Goal: Download file/media

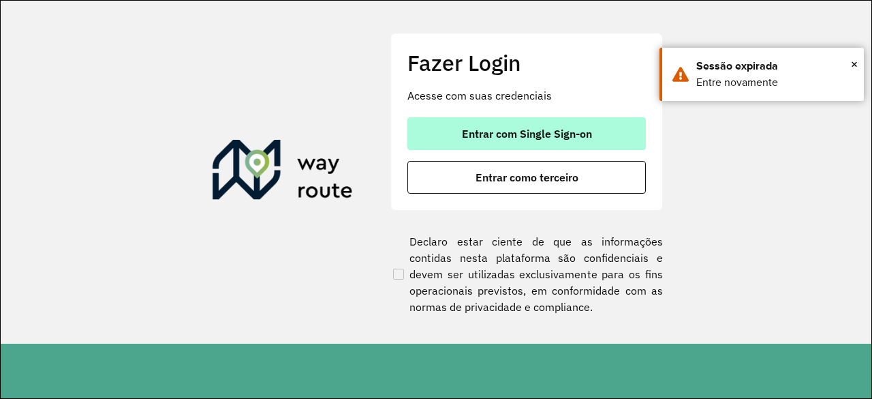
click at [566, 145] on button "Entrar com Single Sign-on" at bounding box center [527, 133] width 239 height 33
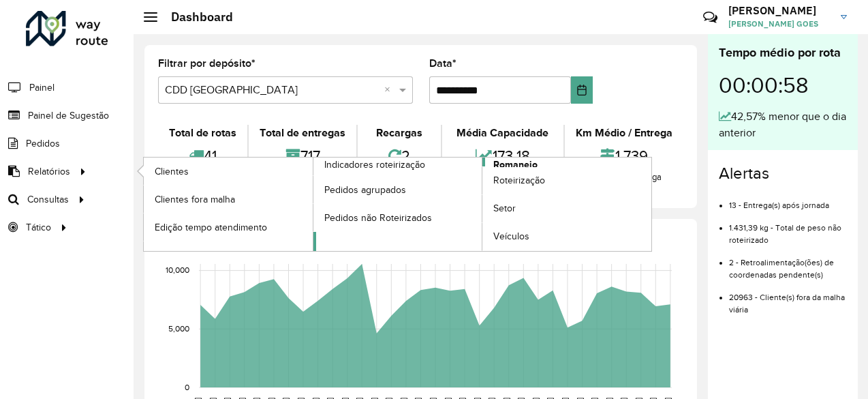
click at [510, 159] on span "Romaneio" at bounding box center [515, 164] width 44 height 14
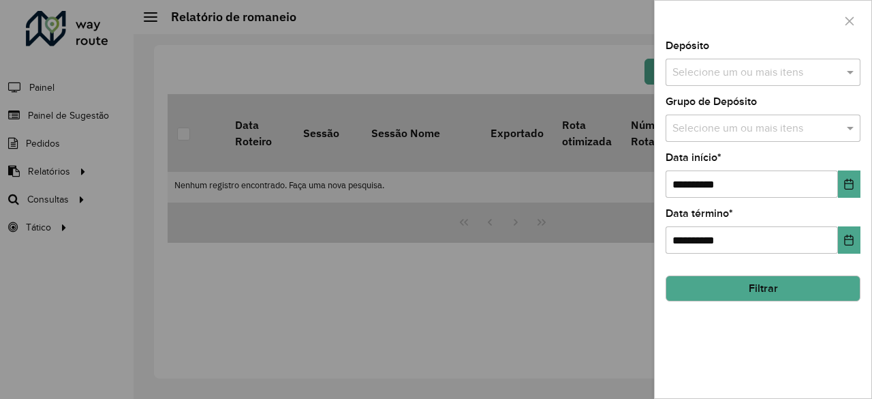
click at [744, 285] on button "Filtrar" at bounding box center [763, 288] width 195 height 26
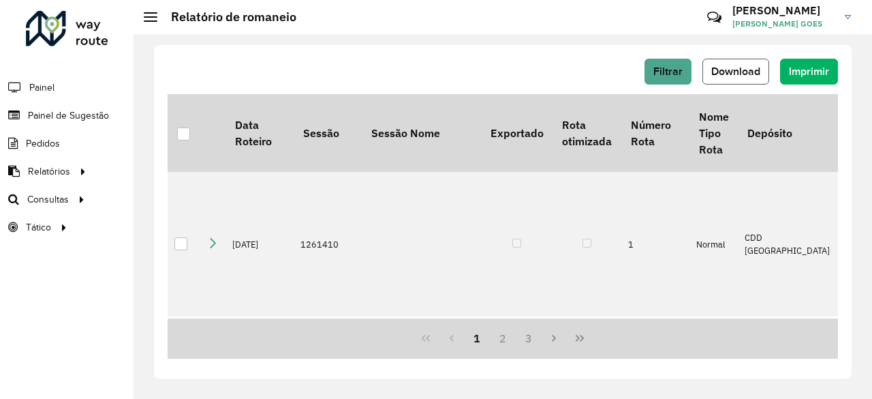
click at [740, 82] on button "Download" at bounding box center [736, 72] width 67 height 26
